Goal: Task Accomplishment & Management: Complete application form

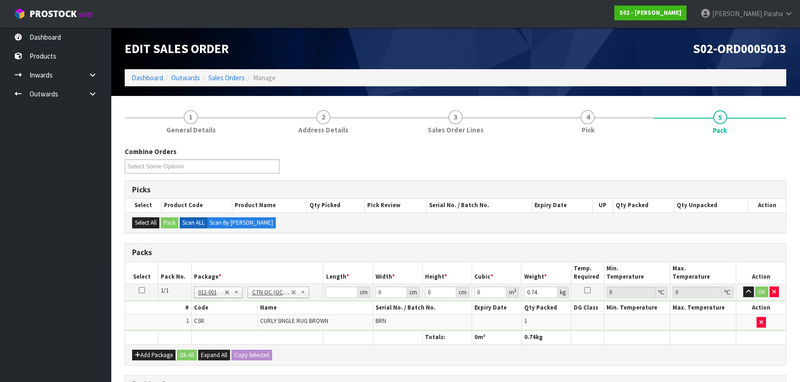
drag, startPoint x: 0, startPoint y: 0, endPoint x: 49, endPoint y: 164, distance: 171.2
click at [49, 164] on ul "Dashboard Products Categories Serial Numbers Kitsets Packagings Inwards Purchas…" at bounding box center [55, 205] width 111 height 355
click at [332, 293] on input "number" at bounding box center [341, 293] width 31 height 12
type input "28"
type input "25"
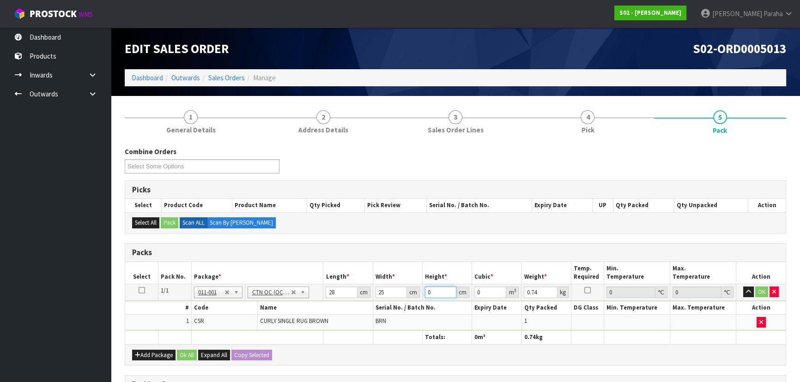
type input "1"
type input "0.0007"
type input "16"
type input "0.0112"
type input "16"
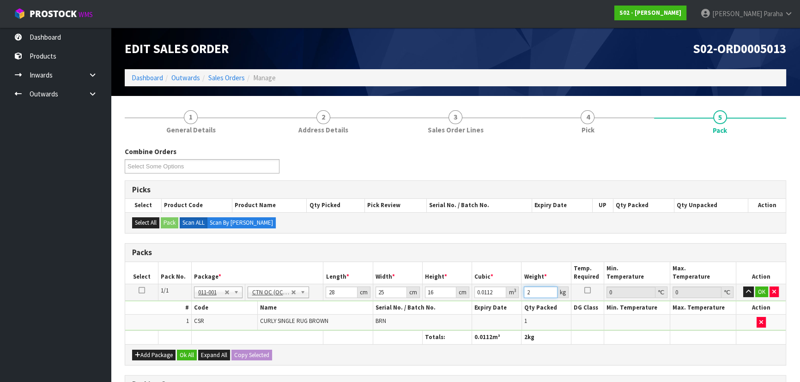
type input "2"
click at [743, 287] on button "button" at bounding box center [748, 292] width 11 height 11
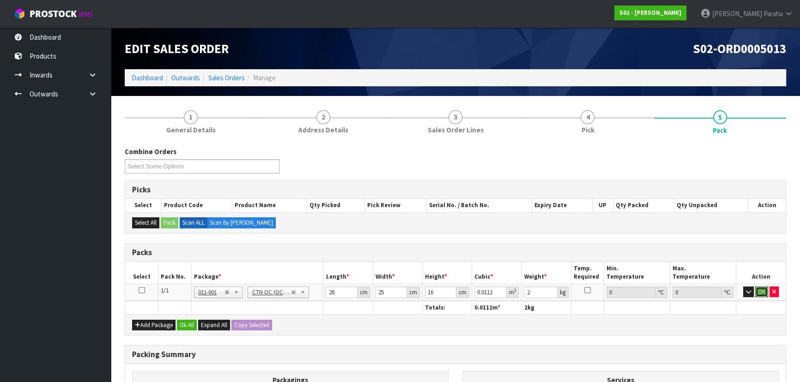
click button "OK" at bounding box center [761, 292] width 13 height 11
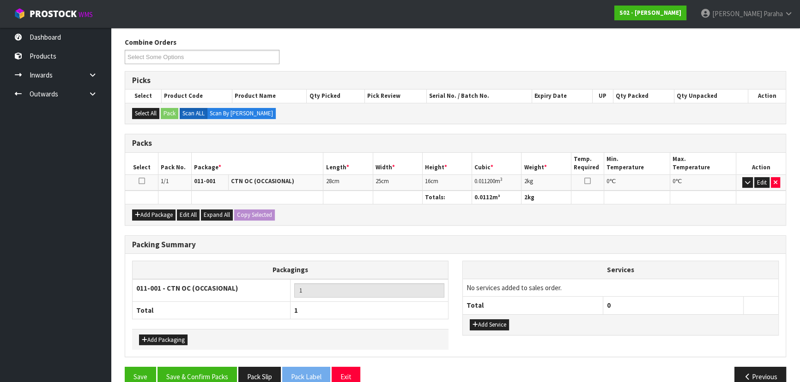
scroll to position [126, 0]
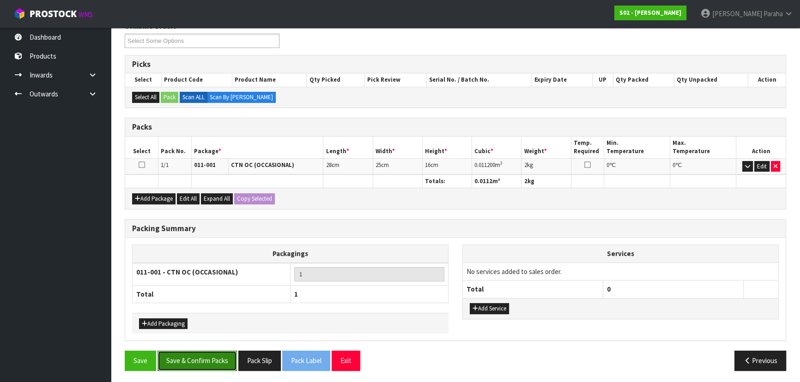
click at [216, 362] on button "Save & Confirm Packs" at bounding box center [196, 361] width 79 height 20
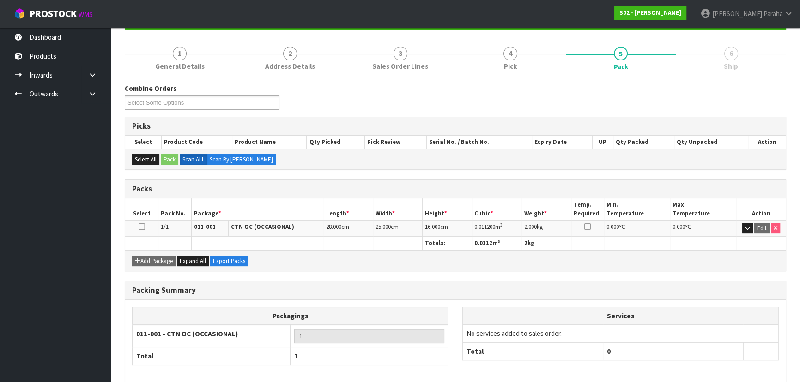
scroll to position [139, 0]
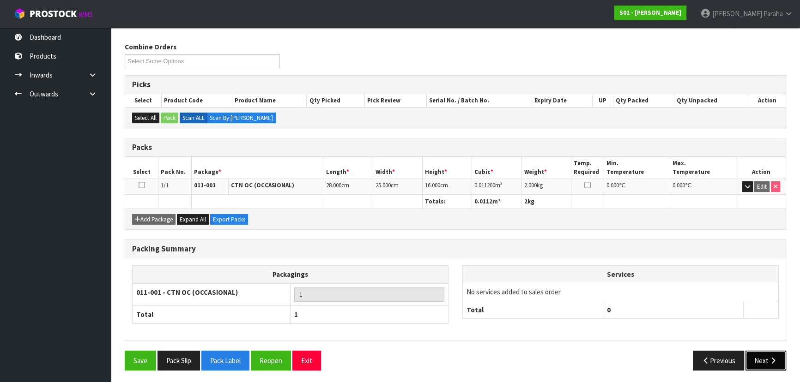
click at [773, 360] on icon "button" at bounding box center [773, 360] width 9 height 7
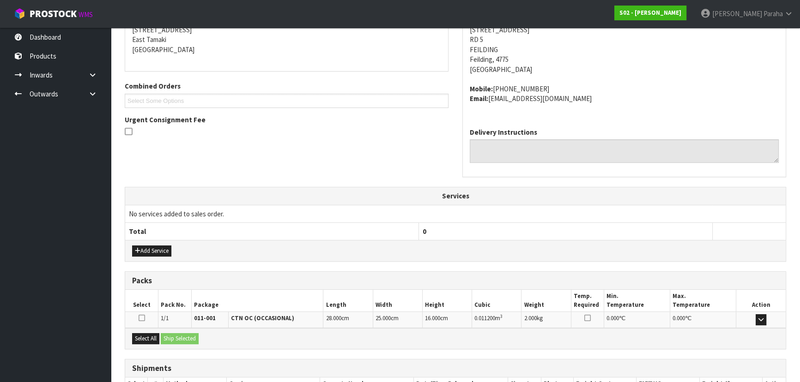
scroll to position [255, 0]
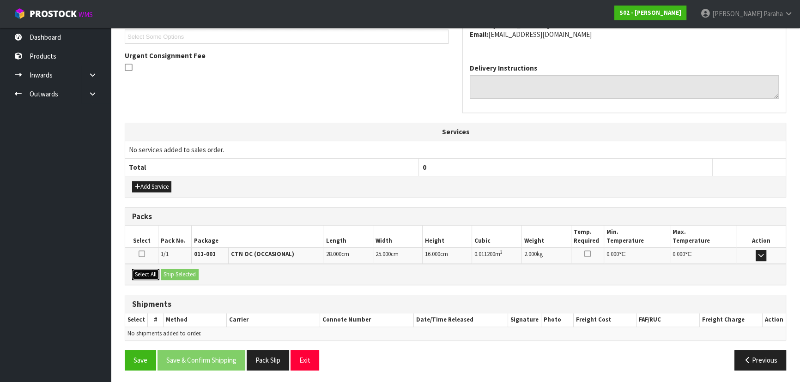
click at [151, 270] on button "Select All" at bounding box center [145, 274] width 27 height 11
click at [176, 272] on button "Ship Selected" at bounding box center [180, 274] width 38 height 11
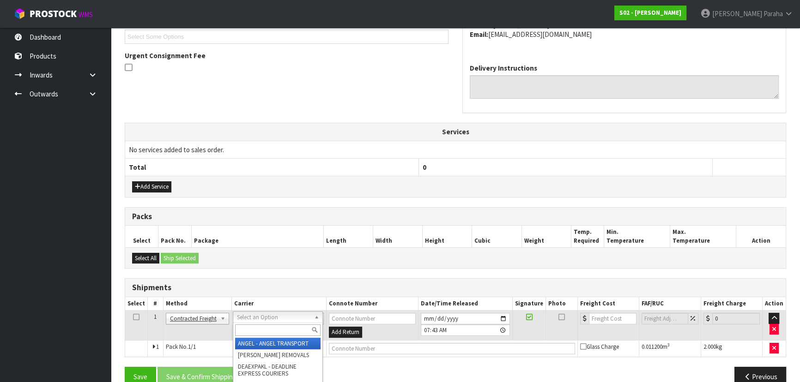
click at [300, 327] on input "text" at bounding box center [277, 331] width 85 height 12
type input "NZP"
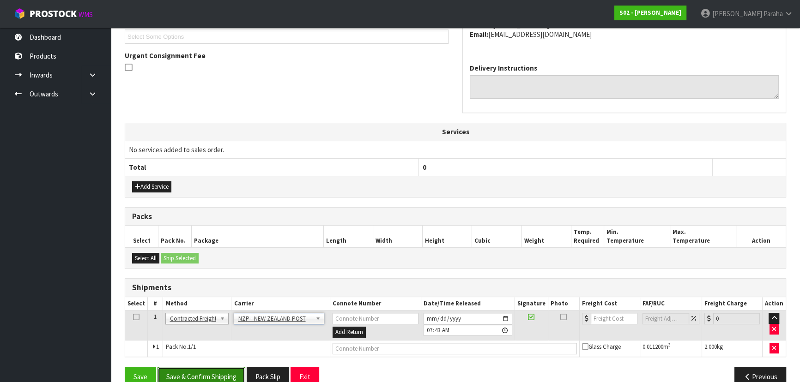
click at [230, 374] on button "Save & Confirm Shipping" at bounding box center [201, 377] width 88 height 20
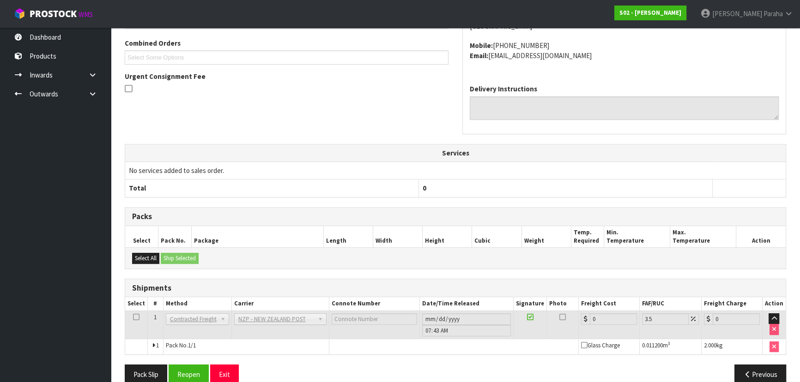
scroll to position [259, 0]
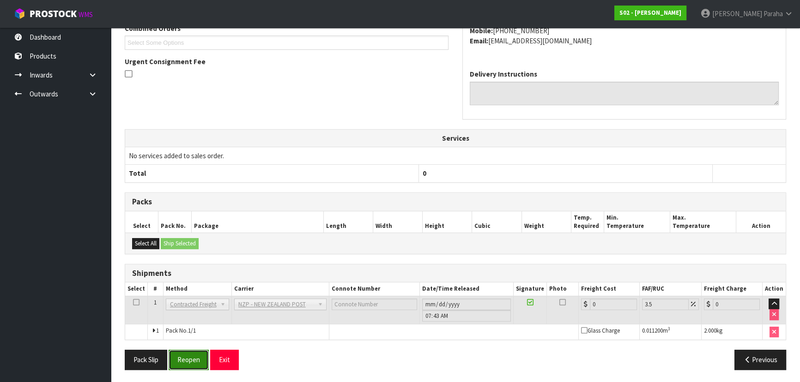
click at [195, 359] on button "Reopen" at bounding box center [189, 360] width 40 height 20
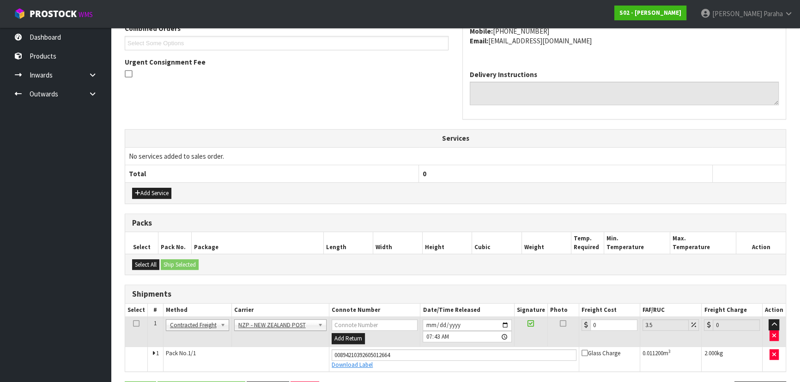
scroll to position [281, 0]
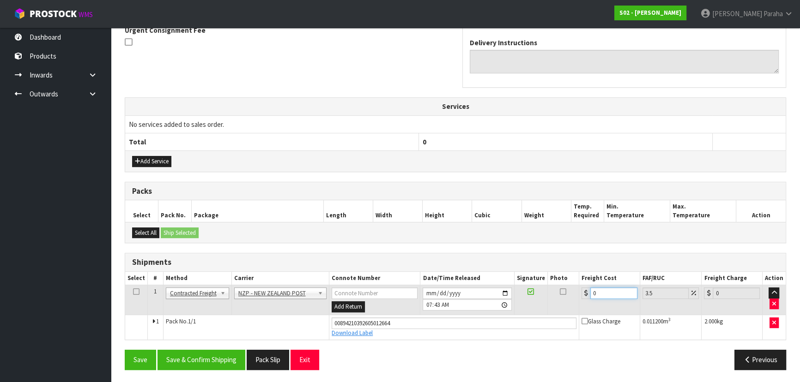
click at [606, 291] on input "0" at bounding box center [613, 294] width 47 height 12
type input "13"
type input "13.45"
type input "13.04"
type input "13.5"
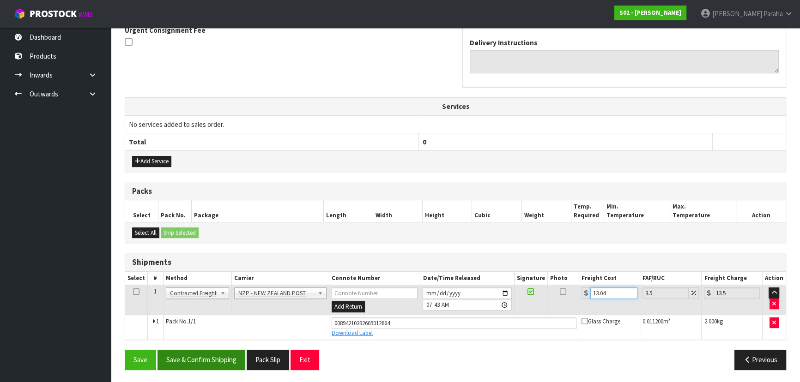
type input "13.04"
click at [203, 359] on button "Save & Confirm Shipping" at bounding box center [201, 360] width 88 height 20
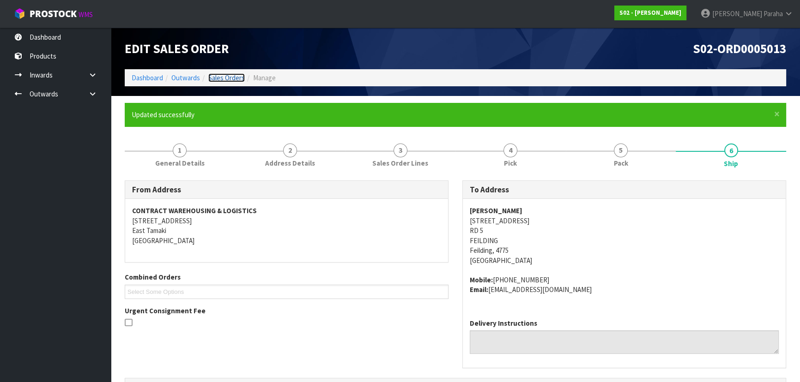
click at [235, 79] on link "Sales Orders" at bounding box center [226, 77] width 36 height 9
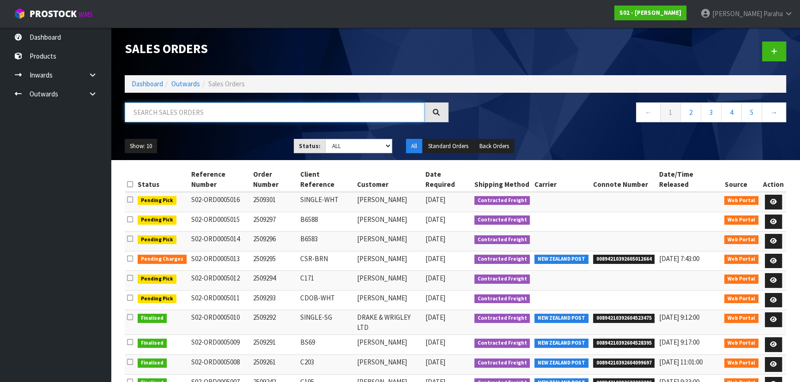
click at [235, 107] on input "text" at bounding box center [275, 113] width 300 height 20
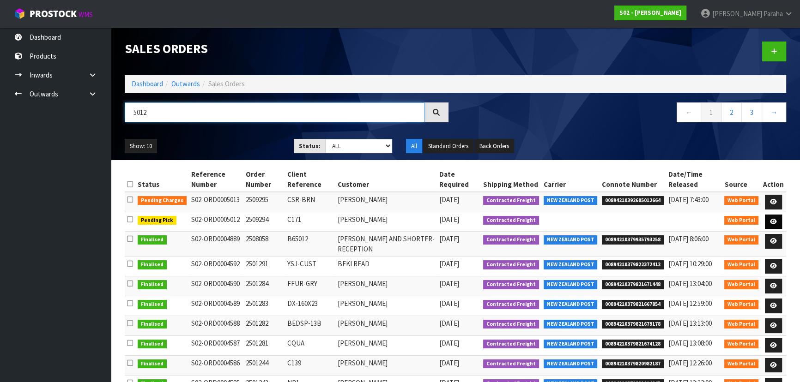
type input "5012"
click at [775, 224] on icon at bounding box center [773, 222] width 7 height 6
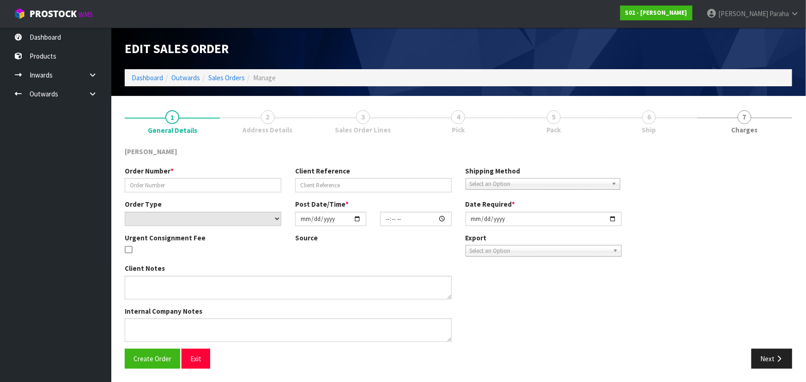
type input "2509294"
type input "C171"
select select "number:0"
type input "[DATE]"
type input "13:39:00.000"
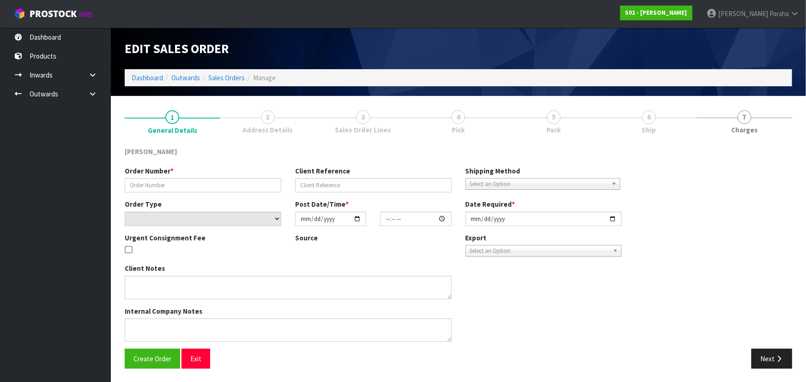
type input "[DATE]"
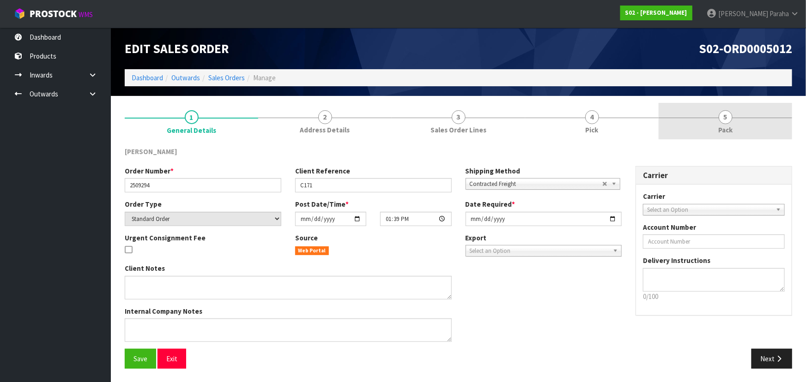
click at [729, 114] on span "5" at bounding box center [726, 117] width 14 height 14
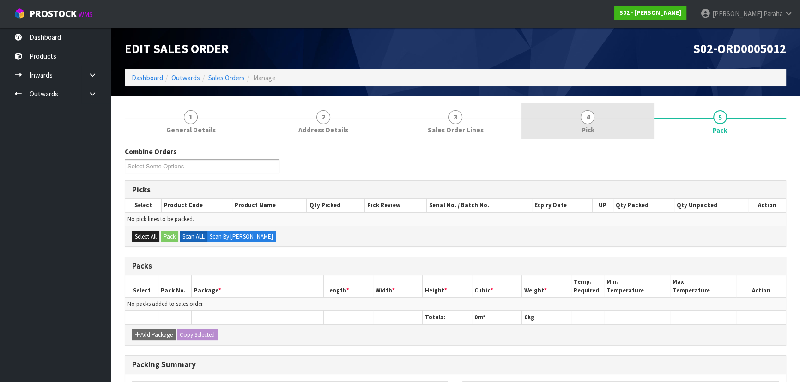
click at [591, 120] on span "4" at bounding box center [588, 117] width 14 height 14
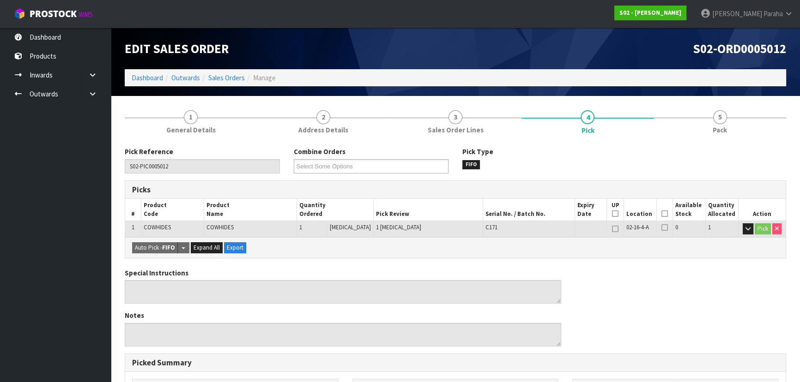
click at [661, 214] on icon at bounding box center [664, 214] width 6 height 0
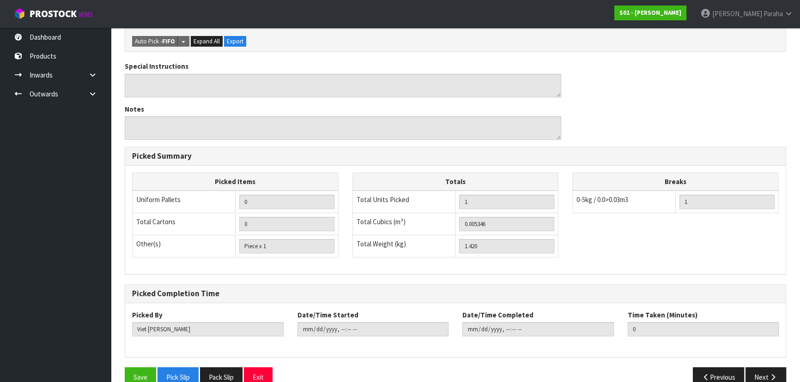
scroll to position [258, 0]
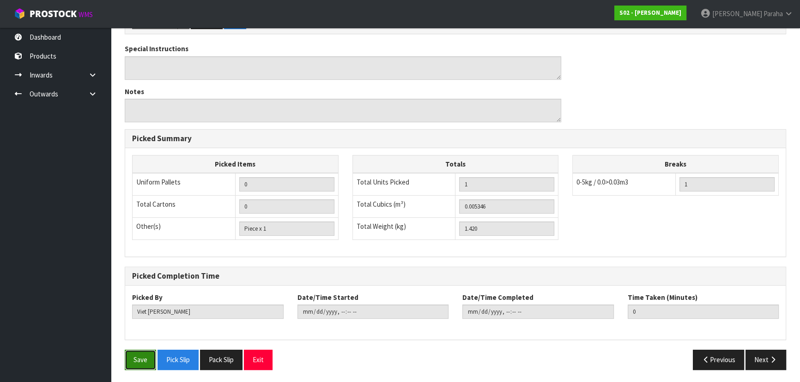
click at [147, 360] on button "Save" at bounding box center [140, 360] width 31 height 20
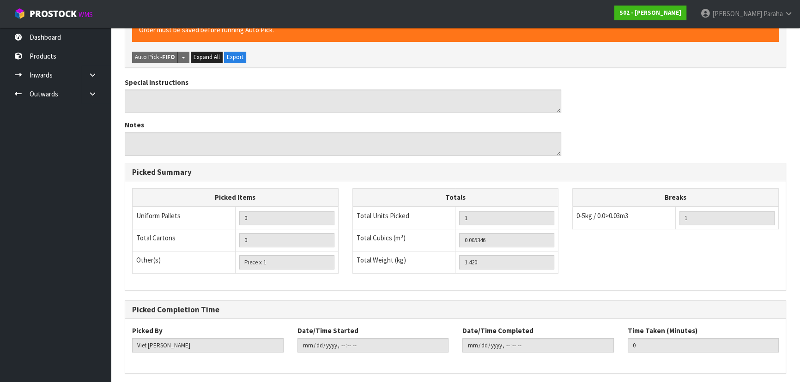
scroll to position [0, 0]
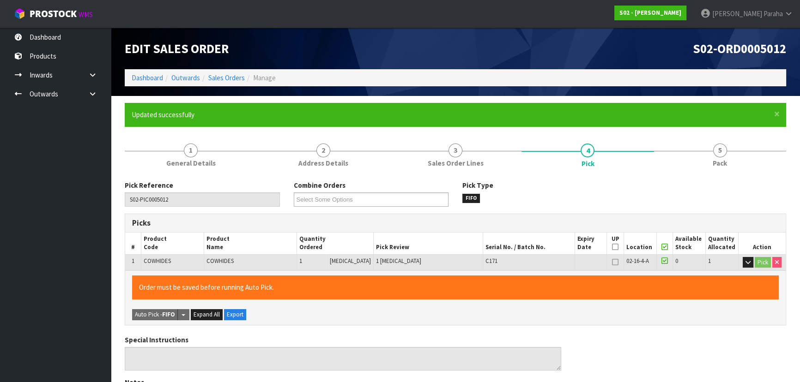
type input "[PERSON_NAME]"
type input "[DATE]T07:48:52"
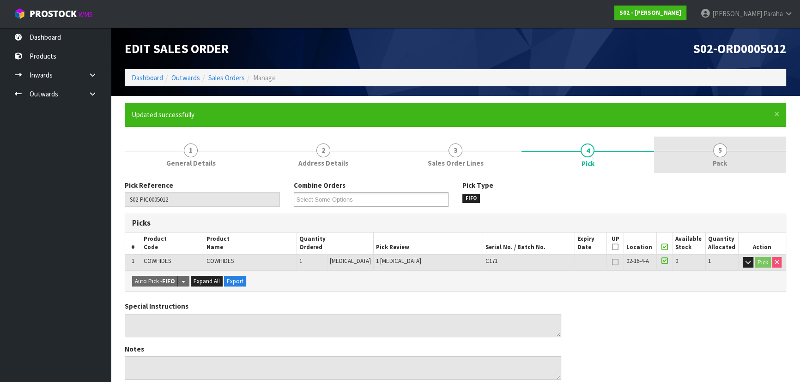
click at [729, 155] on link "5 Pack" at bounding box center [720, 155] width 132 height 36
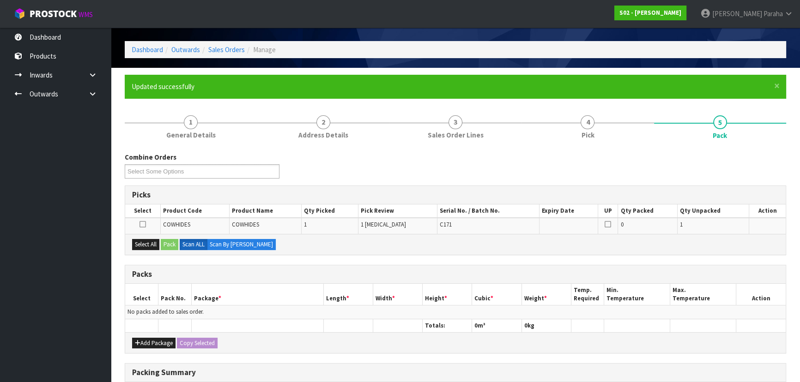
scroll to position [42, 0]
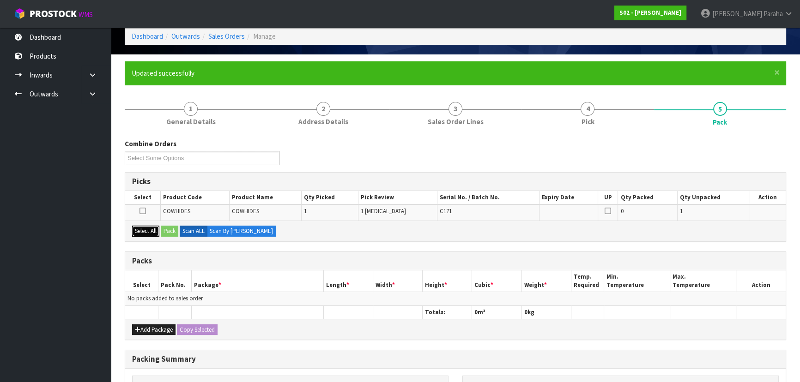
click at [147, 228] on button "Select All" at bounding box center [145, 231] width 27 height 11
click at [166, 228] on button "Pack" at bounding box center [170, 231] width 18 height 11
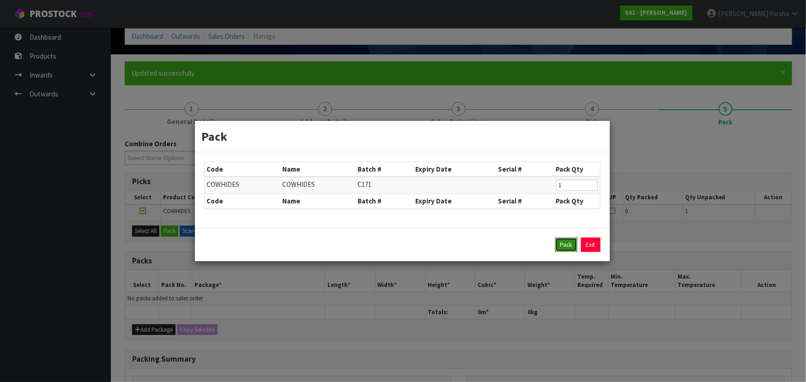
click at [572, 249] on button "Pack" at bounding box center [566, 245] width 22 height 15
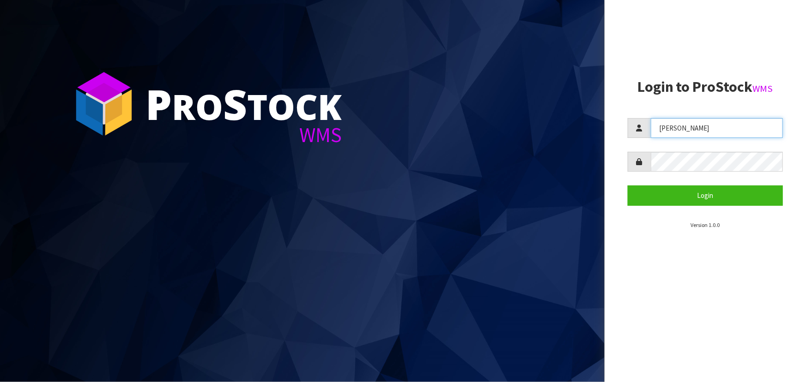
drag, startPoint x: 707, startPoint y: 125, endPoint x: 619, endPoint y: 125, distance: 87.3
click at [614, 127] on aside "Login to ProStock WMS ZACKARY Login Version 1.0.0" at bounding box center [705, 191] width 201 height 382
type input "marara"
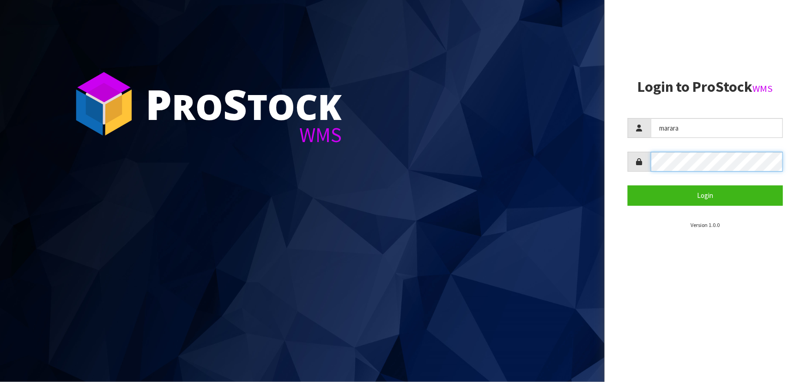
click at [630, 170] on div at bounding box center [705, 162] width 155 height 20
click at [628, 186] on button "Login" at bounding box center [705, 196] width 155 height 20
